Goal: Navigation & Orientation: Find specific page/section

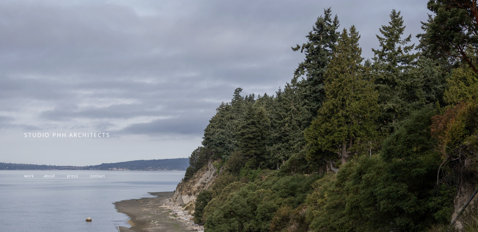
click at [30, 178] on span "work" at bounding box center [28, 175] width 9 height 5
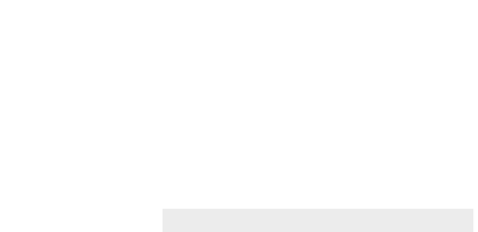
scroll to position [1603, 0]
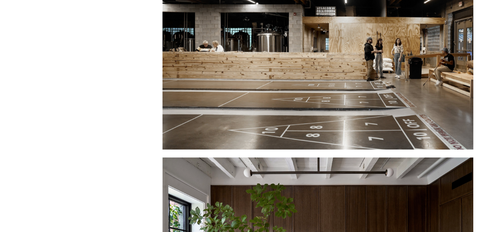
click at [357, 83] on div at bounding box center [318, 45] width 311 height 207
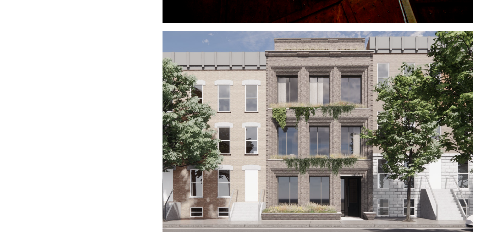
scroll to position [0, 0]
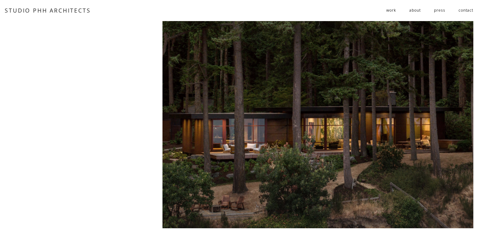
click at [412, 10] on link "about" at bounding box center [414, 10] width 11 height 10
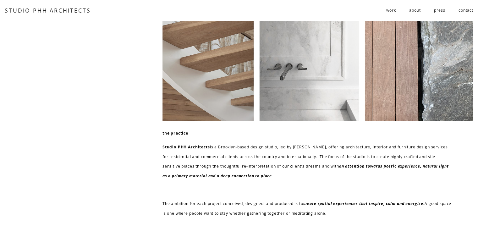
drag, startPoint x: 385, startPoint y: 10, endPoint x: 352, endPoint y: 7, distance: 33.2
click at [384, 10] on div "work residential public follies about press contact" at bounding box center [285, 10] width 377 height 10
click at [0, 0] on span "residential" at bounding box center [0, 0] width 0 height 0
